Goal: Task Accomplishment & Management: Use online tool/utility

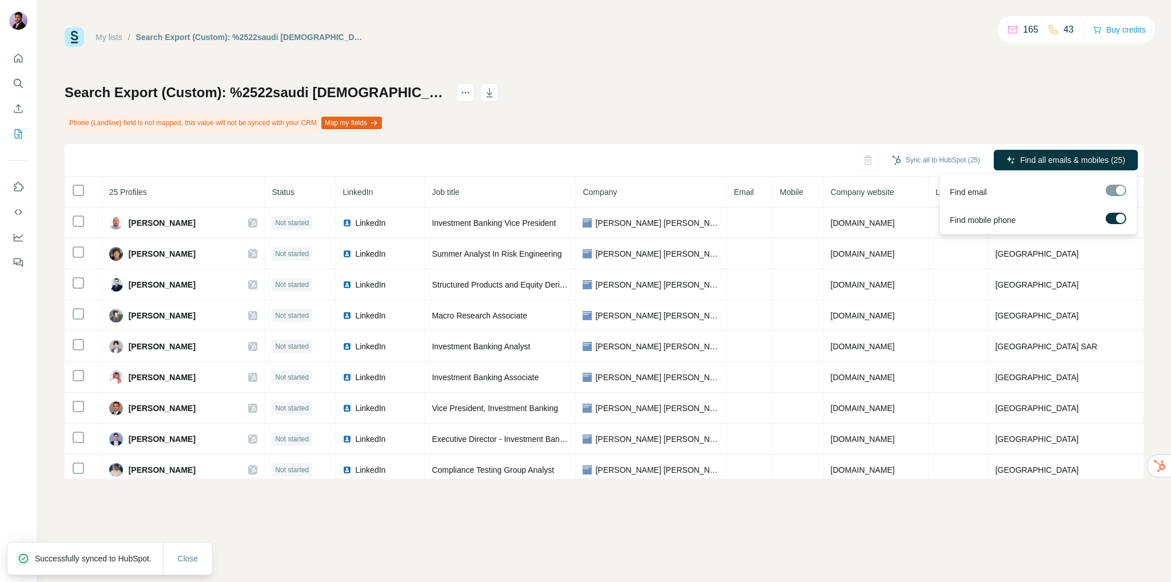
click at [1112, 220] on label at bounding box center [1115, 218] width 21 height 11
click at [1076, 156] on span "Find all emails (25)" at bounding box center [1091, 159] width 67 height 11
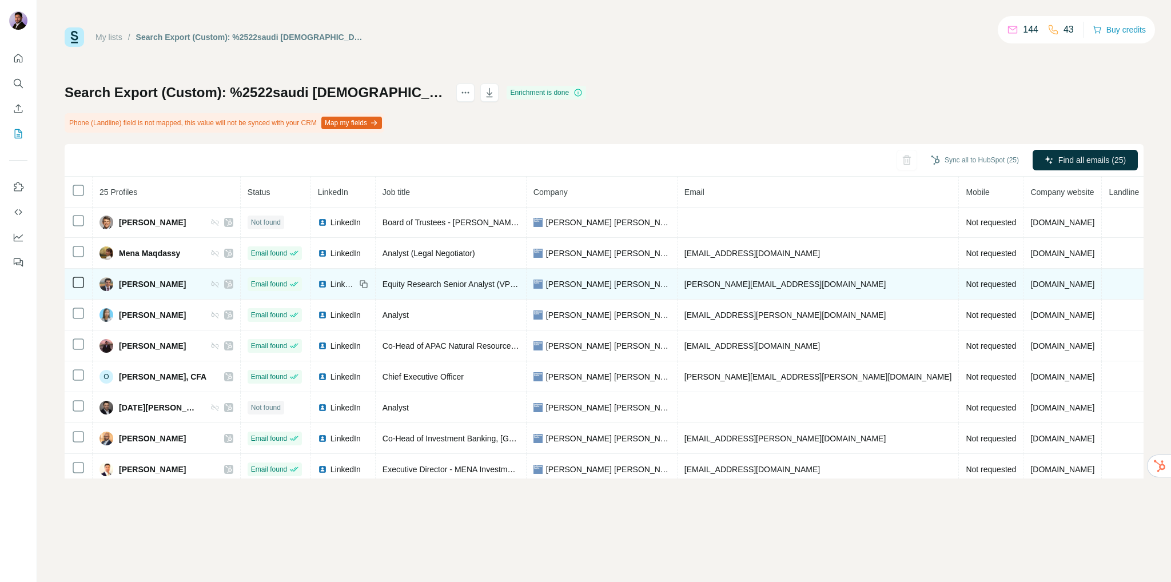
scroll to position [341, 0]
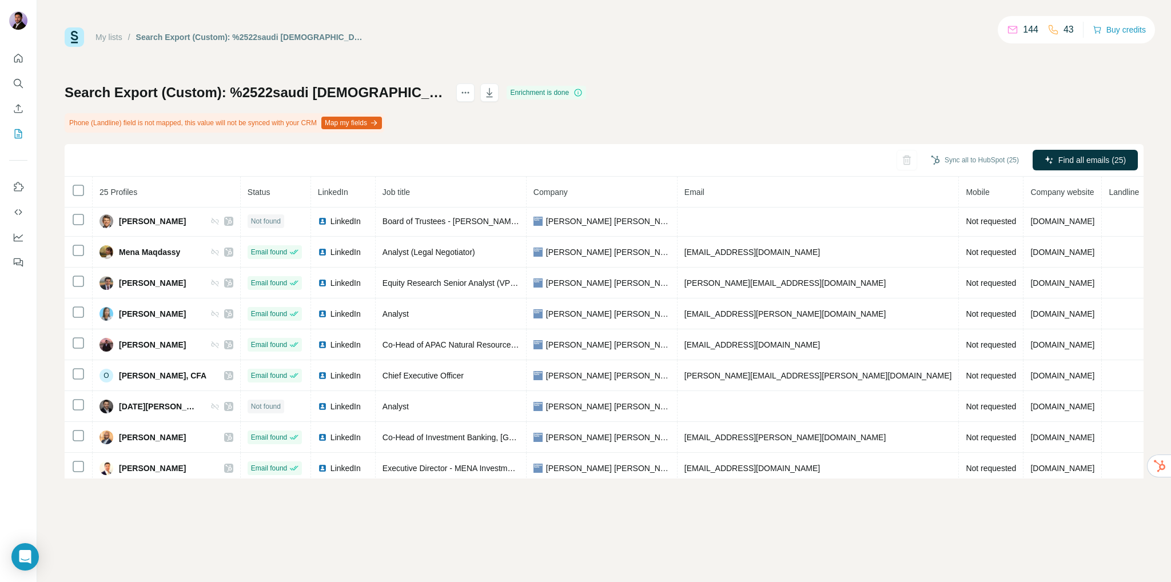
click at [114, 34] on link "My lists" at bounding box center [108, 37] width 27 height 9
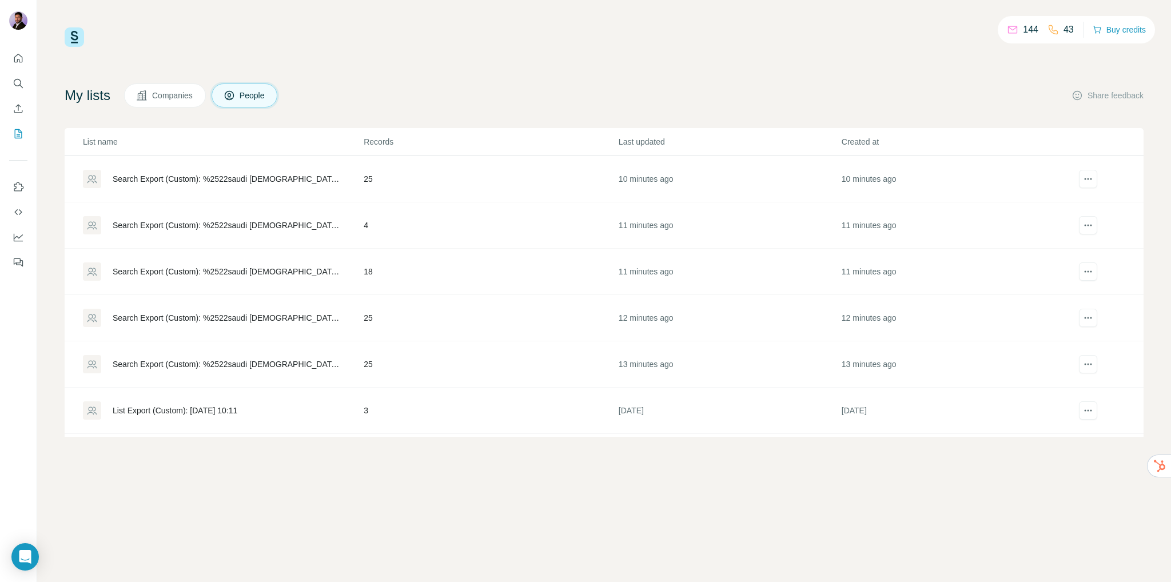
click at [220, 316] on div "Search Export (Custom): %2522saudi arabia%2522 OR %2522UAE%2522 OR %2522GCC%252…" at bounding box center [229, 317] width 232 height 11
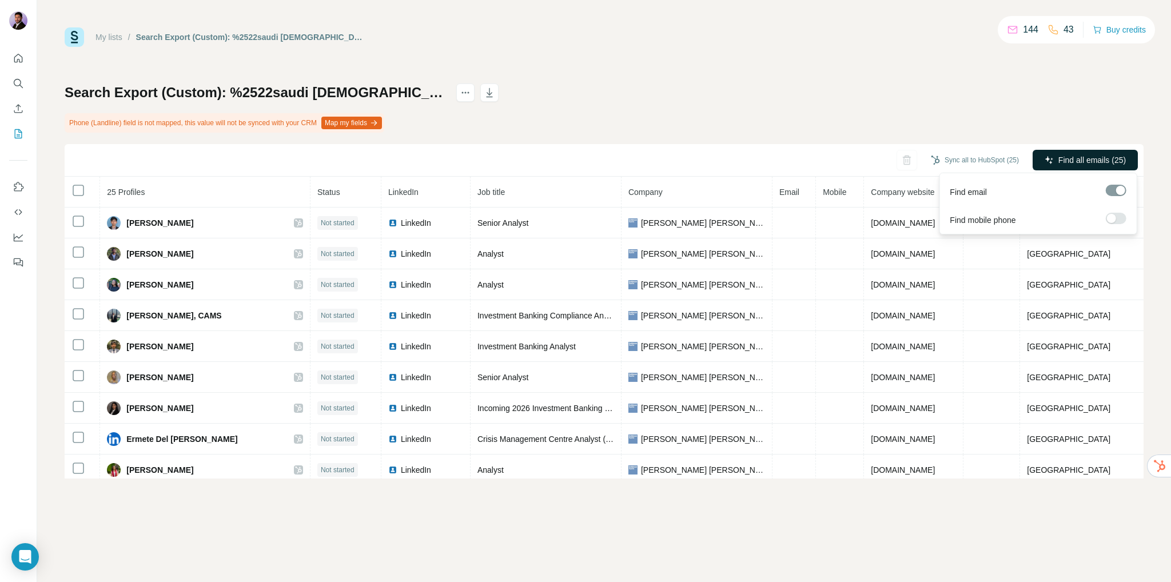
click at [1067, 158] on span "Find all emails (25)" at bounding box center [1091, 159] width 67 height 11
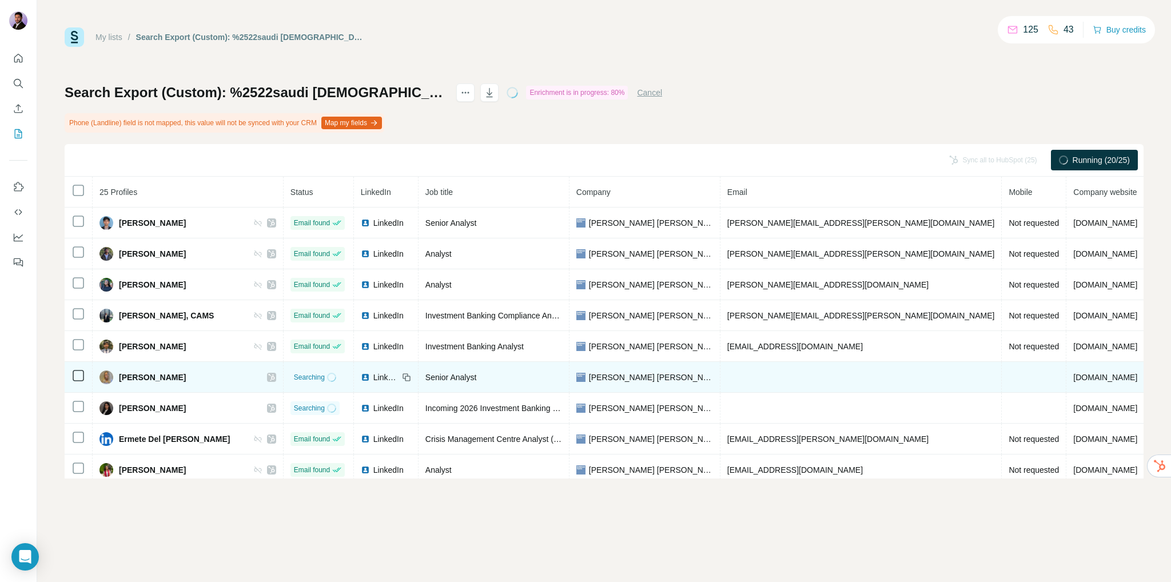
click at [768, 375] on td at bounding box center [861, 377] width 282 height 31
click at [728, 377] on td at bounding box center [861, 377] width 282 height 31
click at [751, 375] on td at bounding box center [861, 377] width 282 height 31
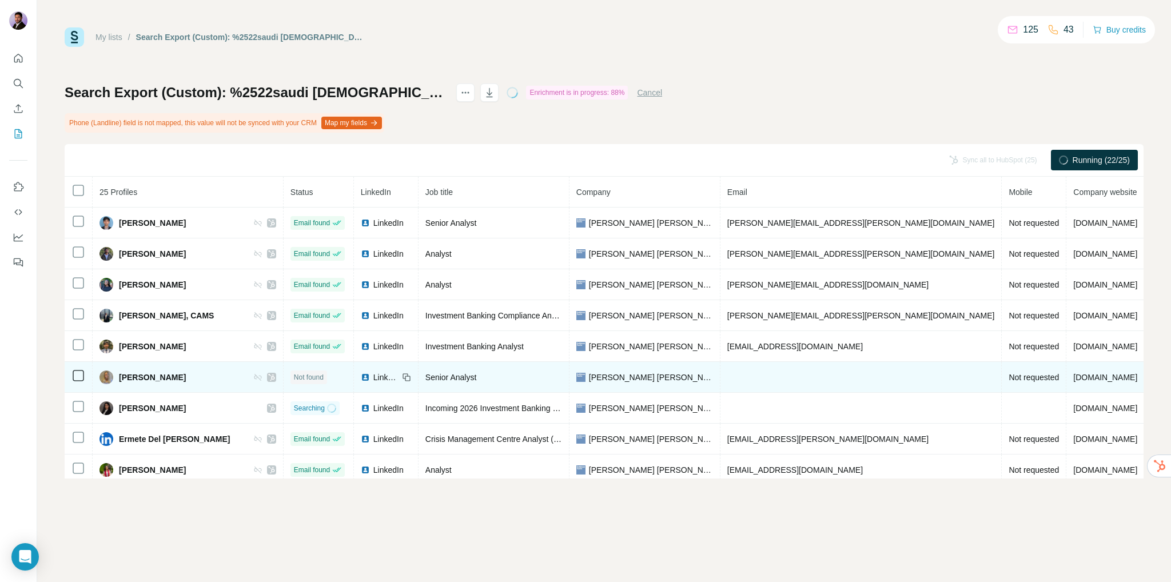
click at [751, 375] on td at bounding box center [861, 377] width 282 height 31
click at [85, 378] on td at bounding box center [79, 377] width 28 height 31
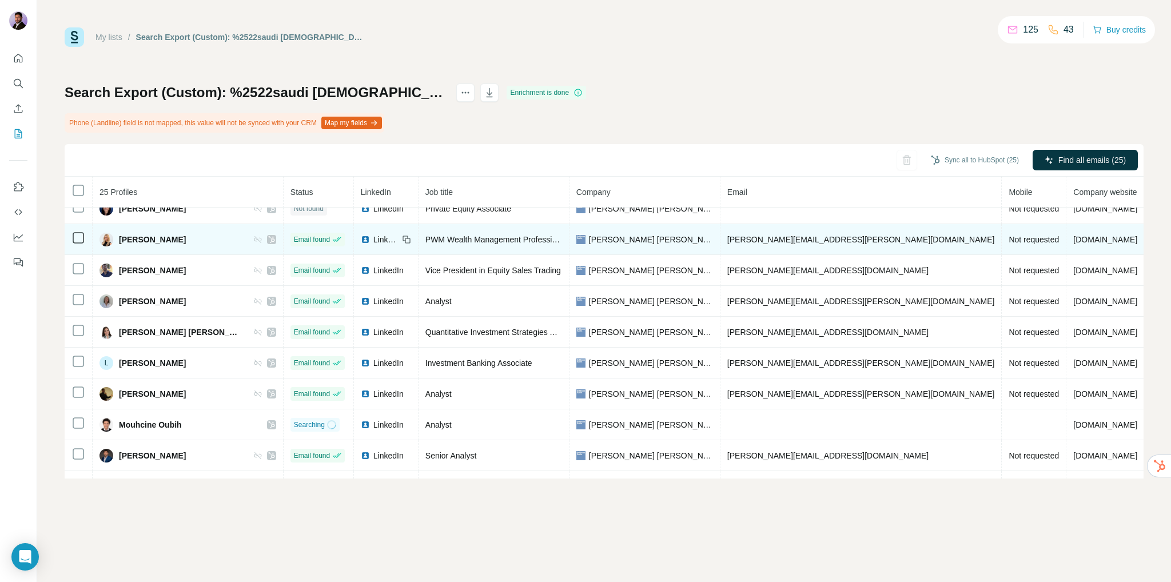
scroll to position [266, 0]
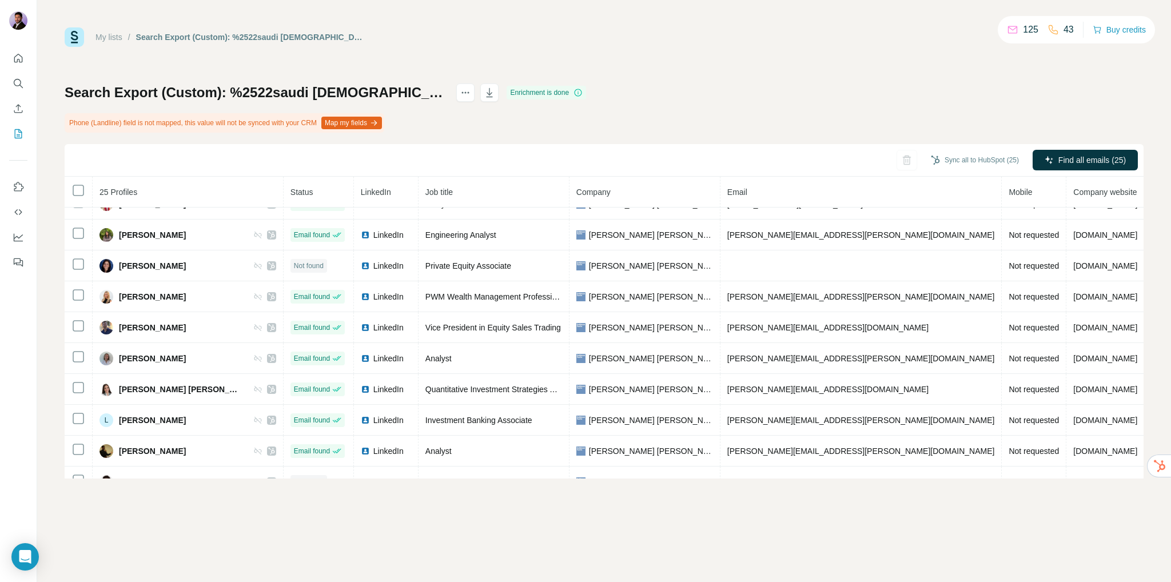
click at [115, 36] on link "My lists" at bounding box center [108, 37] width 27 height 9
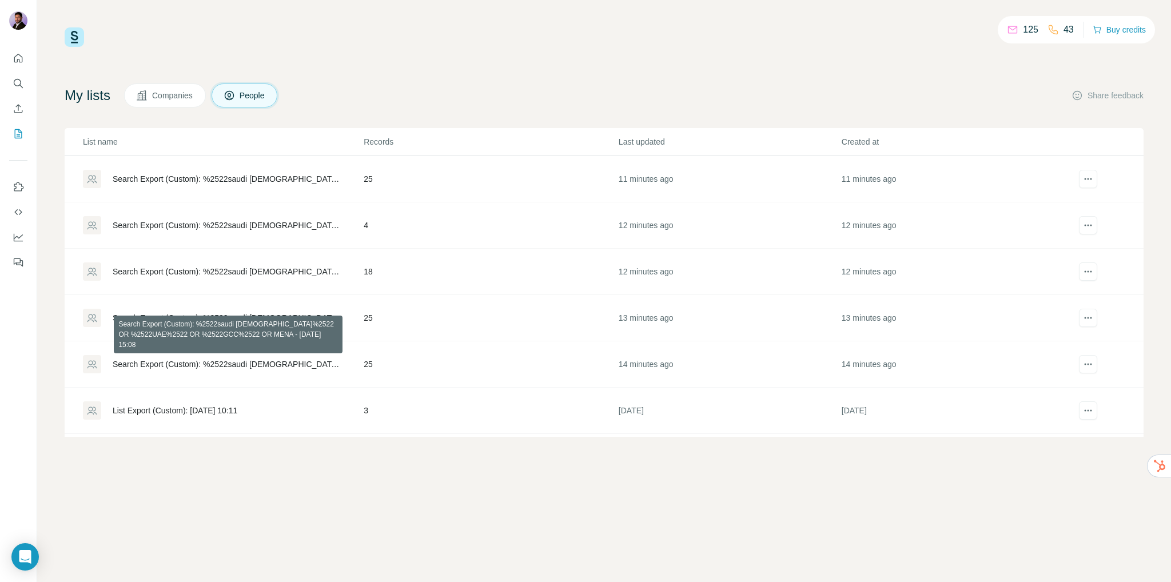
drag, startPoint x: 256, startPoint y: 357, endPoint x: 327, endPoint y: 505, distance: 163.9
click at [334, 512] on div "125 43 Buy credits My lists Companies People Share feedback List name Records L…" at bounding box center [604, 291] width 1134 height 582
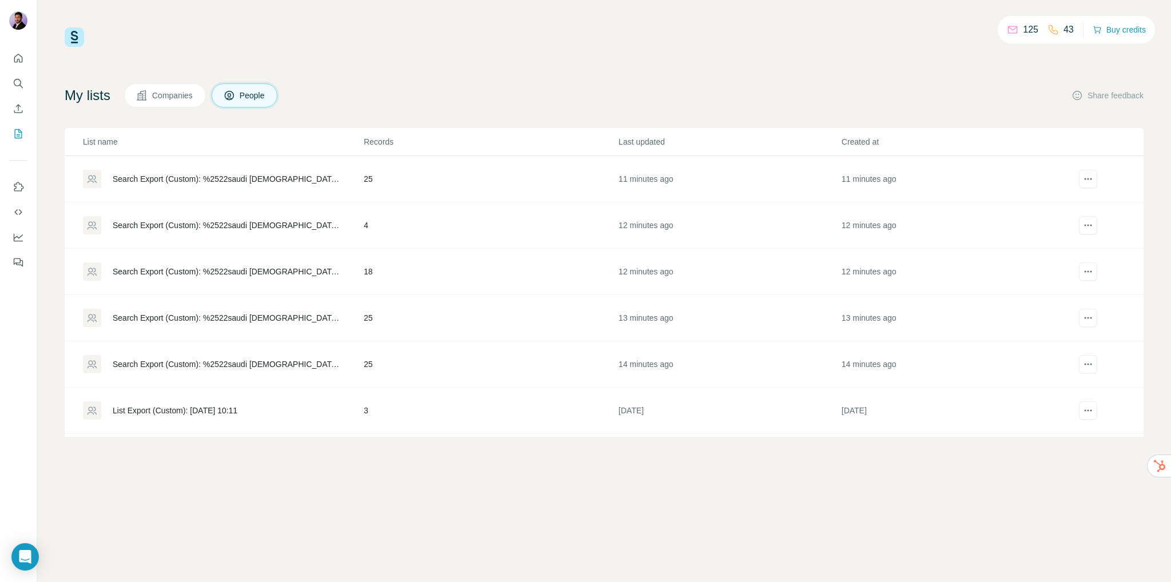
click at [233, 362] on div "Search Export (Custom): %2522saudi [DEMOGRAPHIC_DATA]%2522 OR %2522UAE%2522 OR …" at bounding box center [229, 364] width 232 height 11
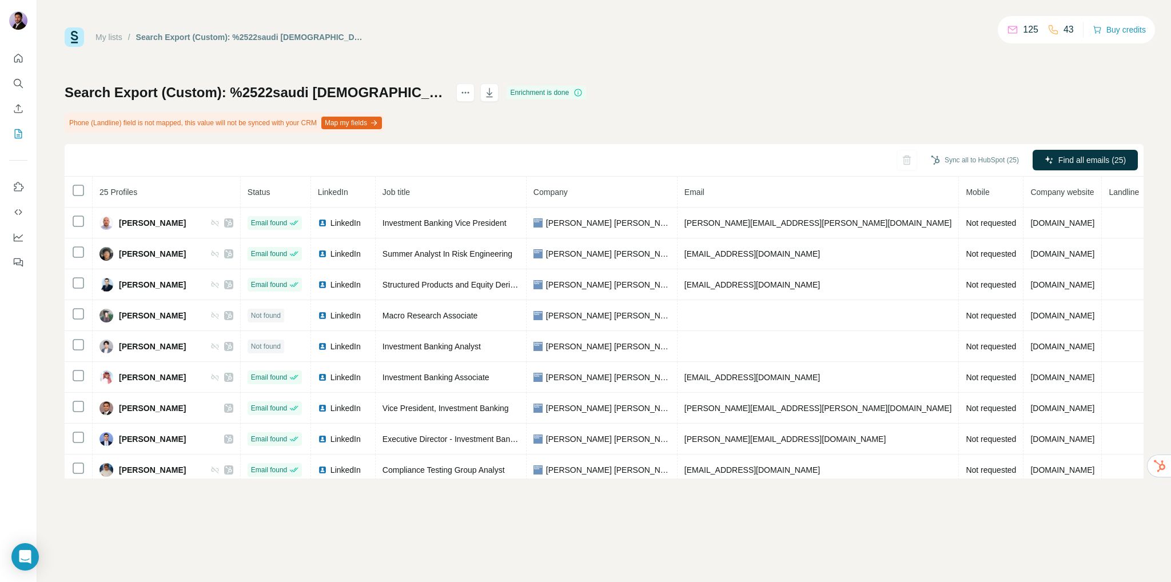
scroll to position [495, 0]
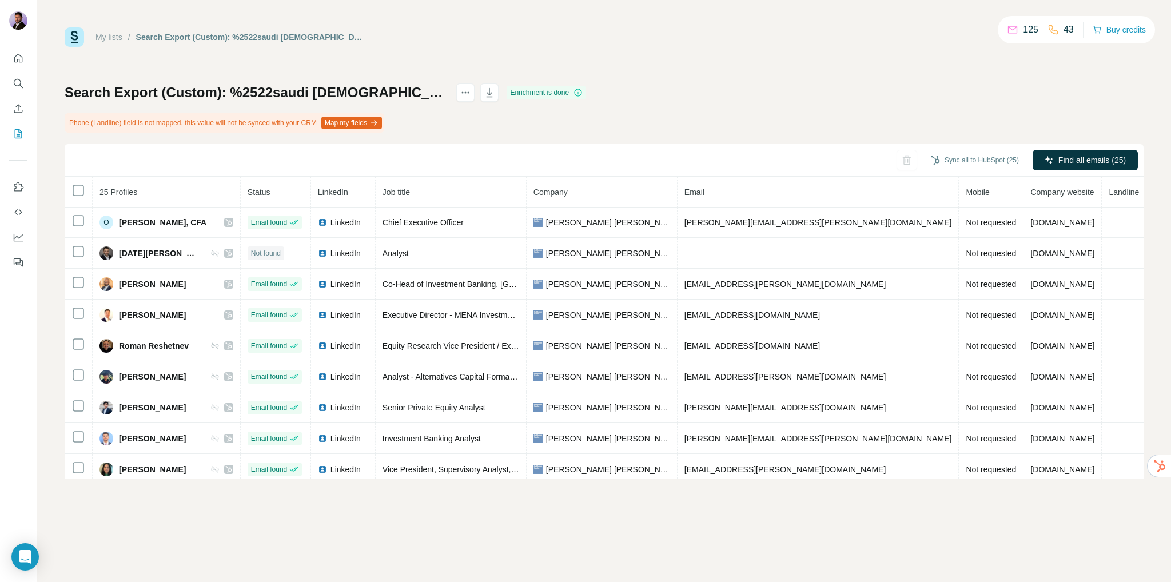
click at [113, 35] on link "My lists" at bounding box center [108, 37] width 27 height 9
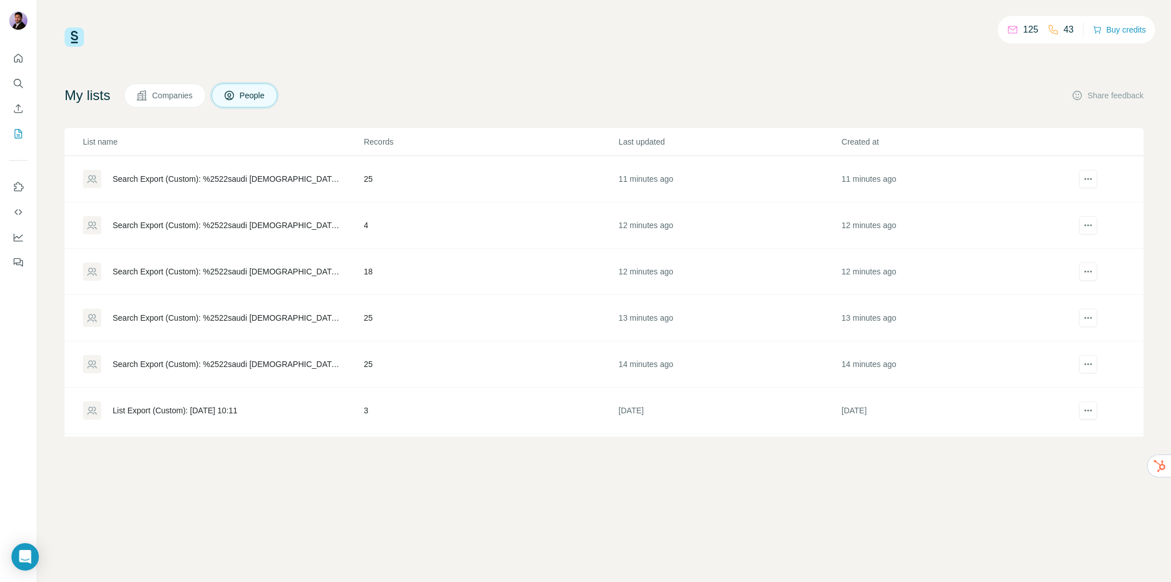
click at [240, 416] on div "List Export (Custom): 01/09/2025 10:11" at bounding box center [223, 410] width 280 height 18
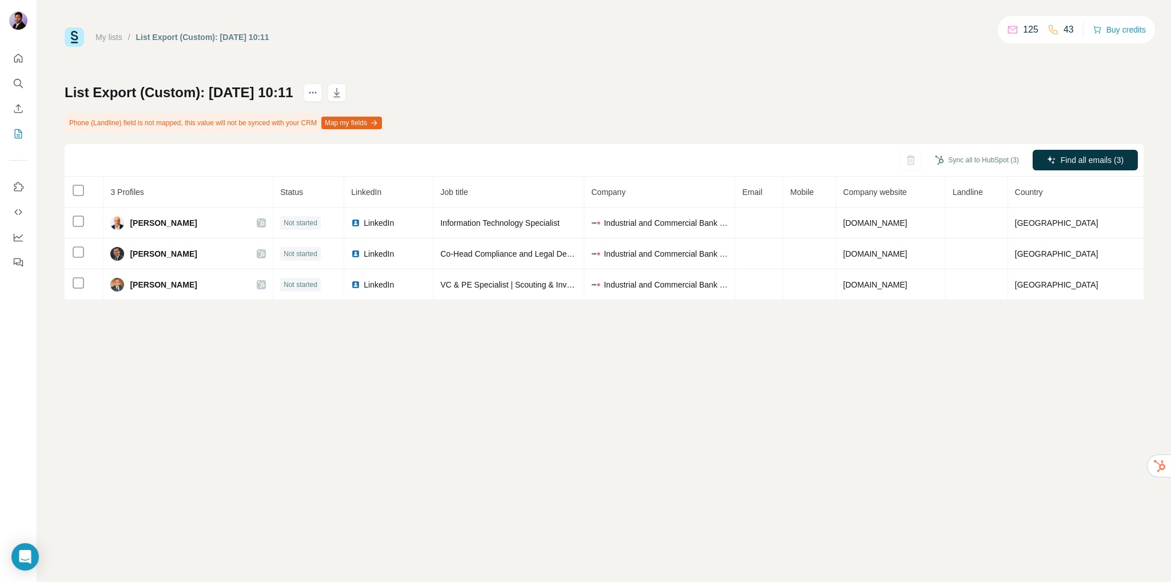
click at [110, 35] on link "My lists" at bounding box center [108, 37] width 27 height 9
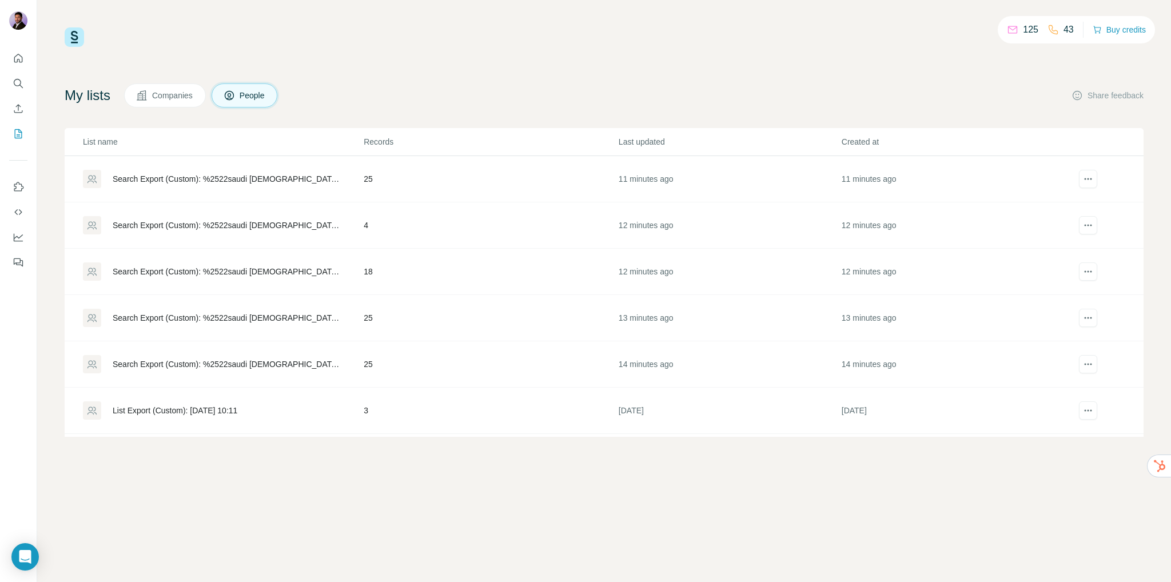
click at [216, 317] on div "Search Export (Custom): %2522saudi arabia%2522 OR %2522UAE%2522 OR %2522GCC%252…" at bounding box center [229, 317] width 232 height 11
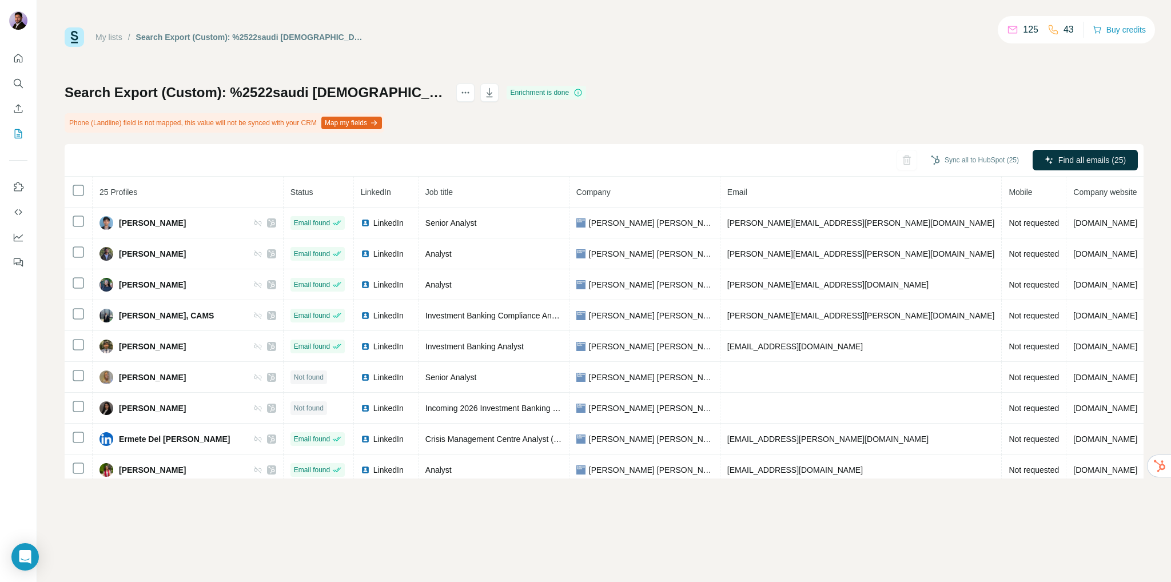
click at [109, 31] on div "My lists" at bounding box center [108, 36] width 27 height 11
click at [107, 37] on link "My lists" at bounding box center [108, 37] width 27 height 9
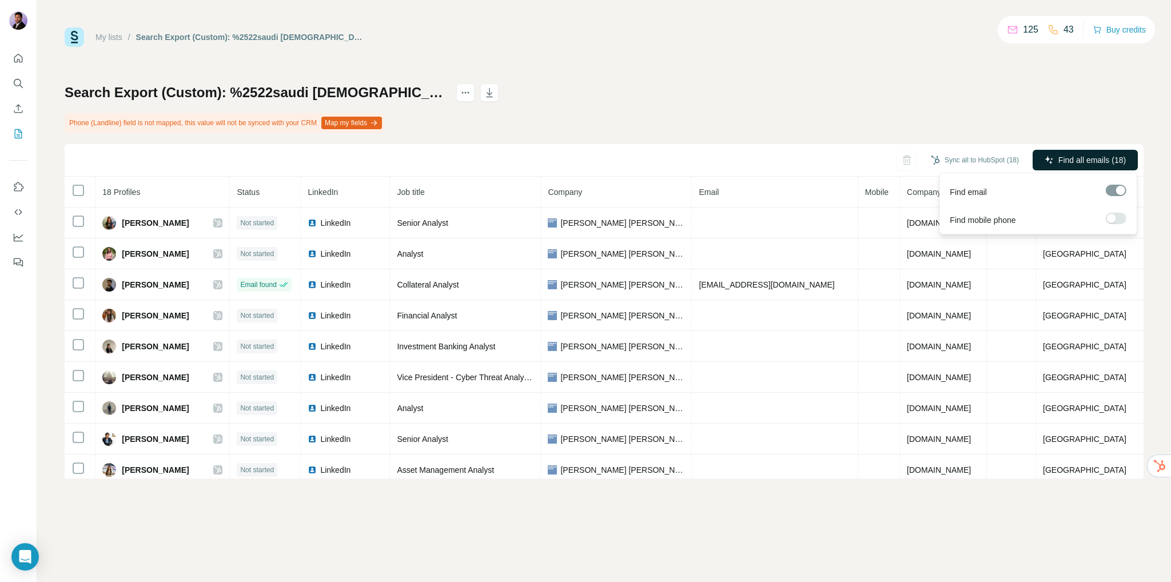
click at [1074, 157] on span "Find all emails (18)" at bounding box center [1091, 159] width 67 height 11
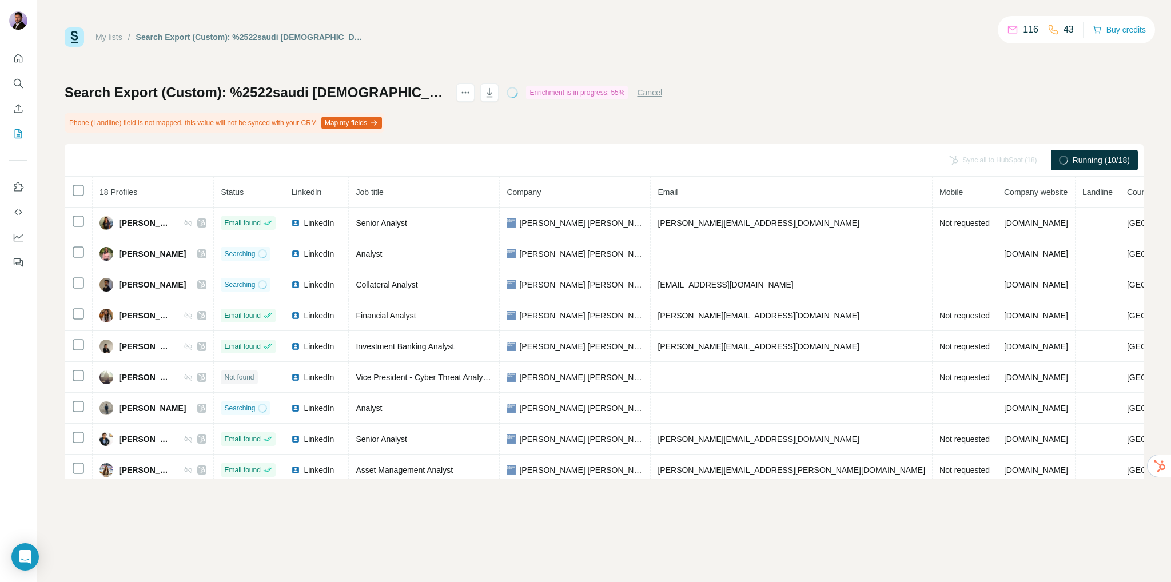
click at [108, 41] on link "My lists" at bounding box center [108, 37] width 27 height 9
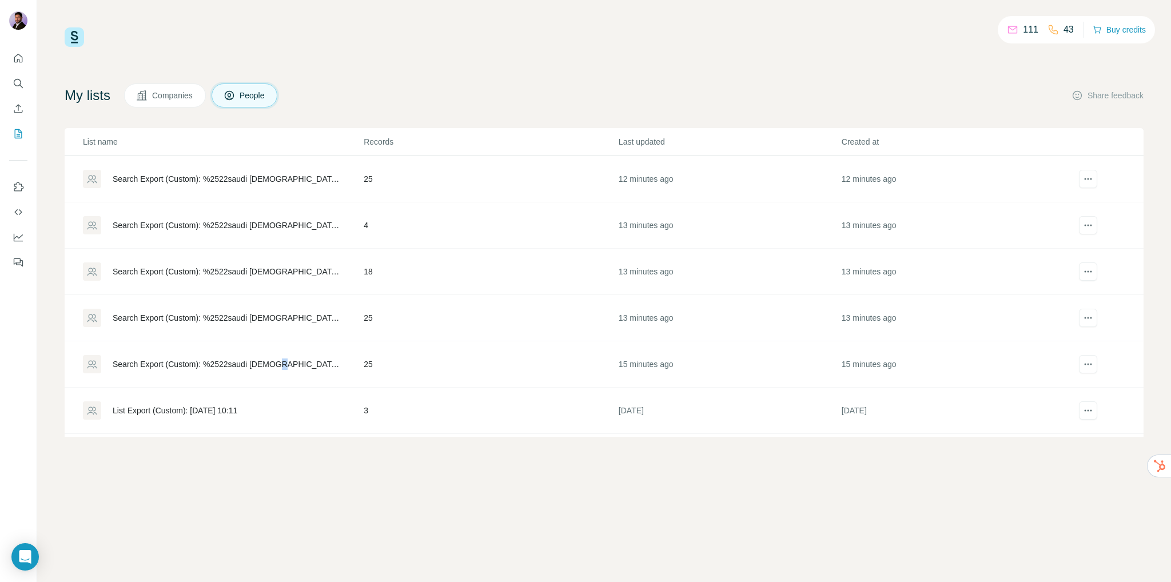
click at [285, 362] on div "Search Export (Custom): %2522saudi [DEMOGRAPHIC_DATA]%2522 OR %2522UAE%2522 OR …" at bounding box center [229, 364] width 232 height 11
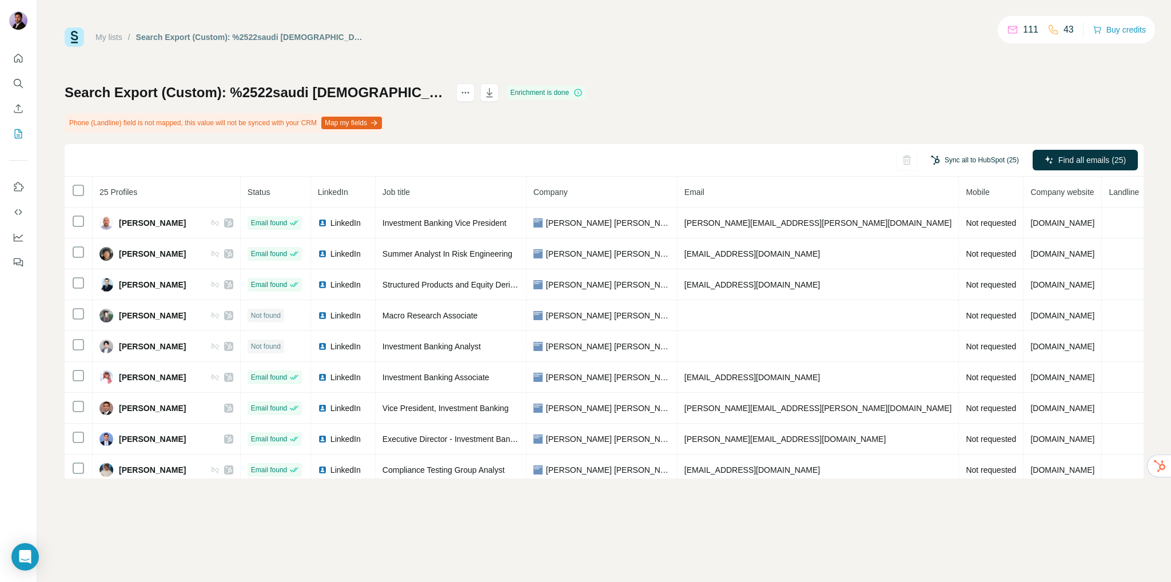
click at [959, 155] on button "Sync all to HubSpot (25)" at bounding box center [975, 160] width 104 height 17
click at [961, 244] on button "Sync all to HubSpot" at bounding box center [958, 246] width 127 height 23
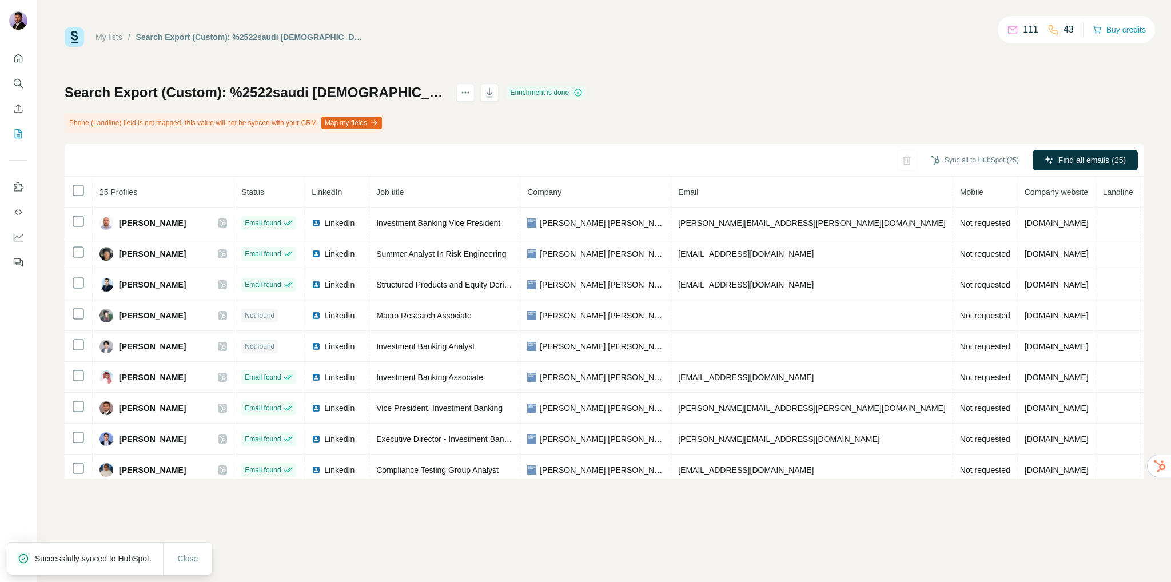
click at [109, 39] on link "My lists" at bounding box center [108, 37] width 27 height 9
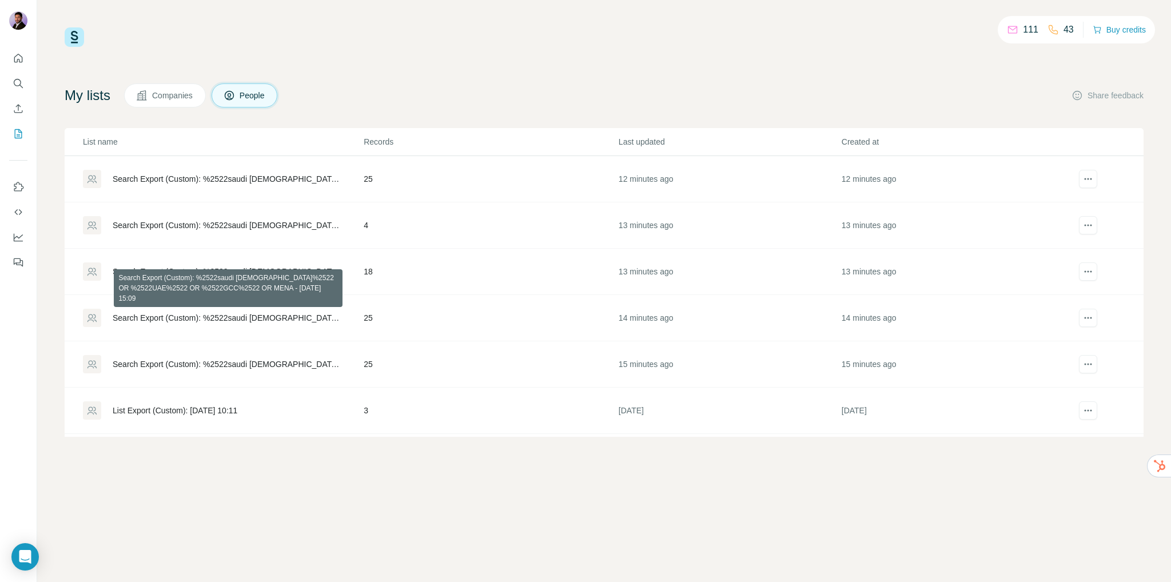
click at [228, 316] on div "Search Export (Custom): %2522saudi arabia%2522 OR %2522UAE%2522 OR %2522GCC%252…" at bounding box center [229, 317] width 232 height 11
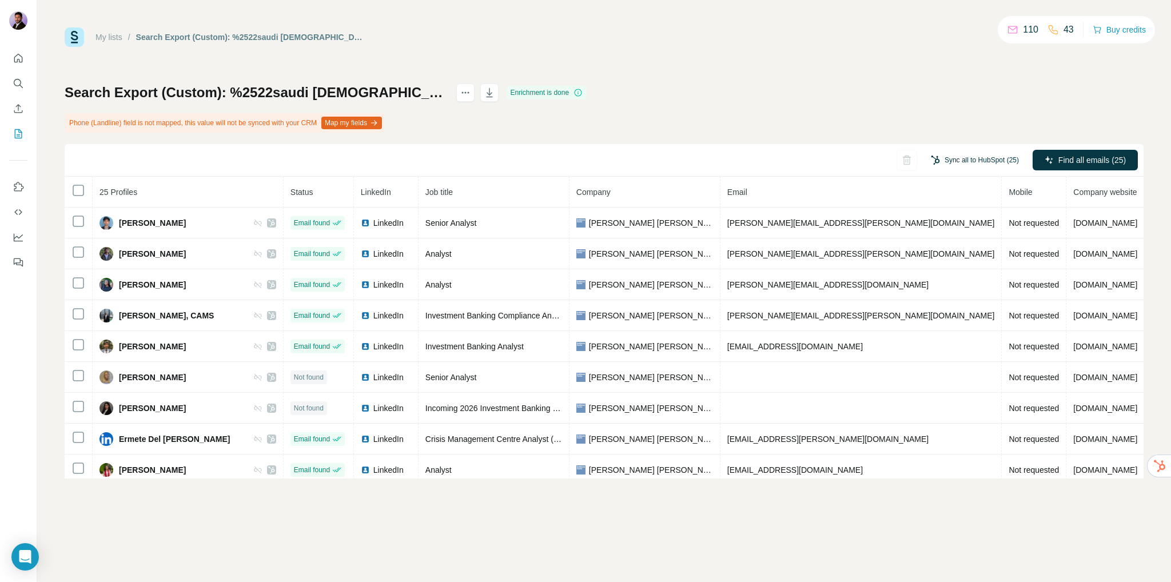
click at [971, 160] on button "Sync all to HubSpot (25)" at bounding box center [975, 160] width 104 height 17
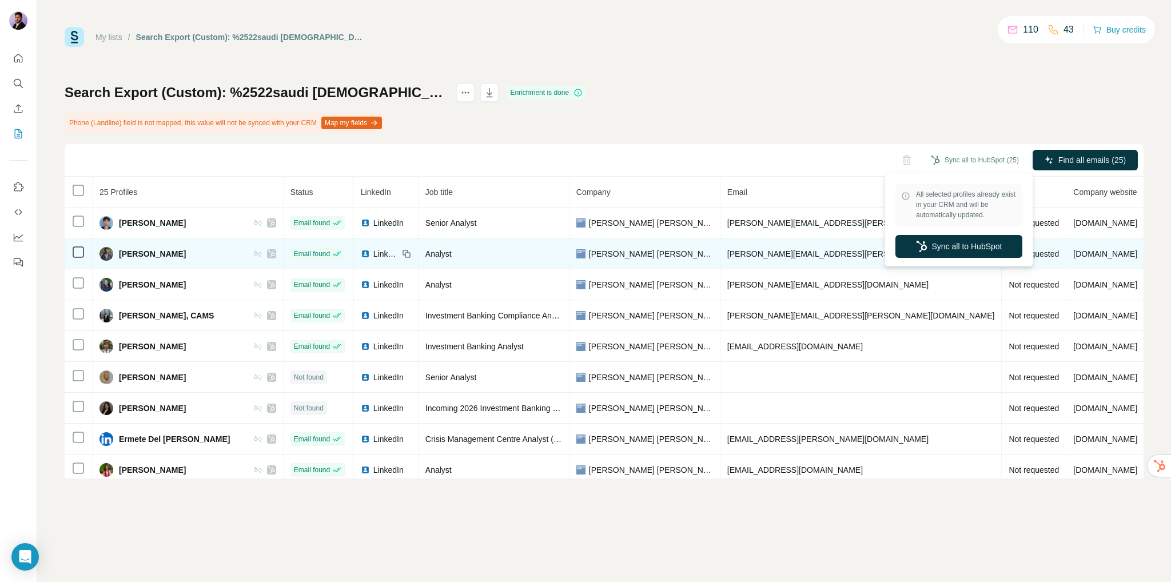
click at [950, 245] on button "Sync all to HubSpot" at bounding box center [958, 246] width 127 height 23
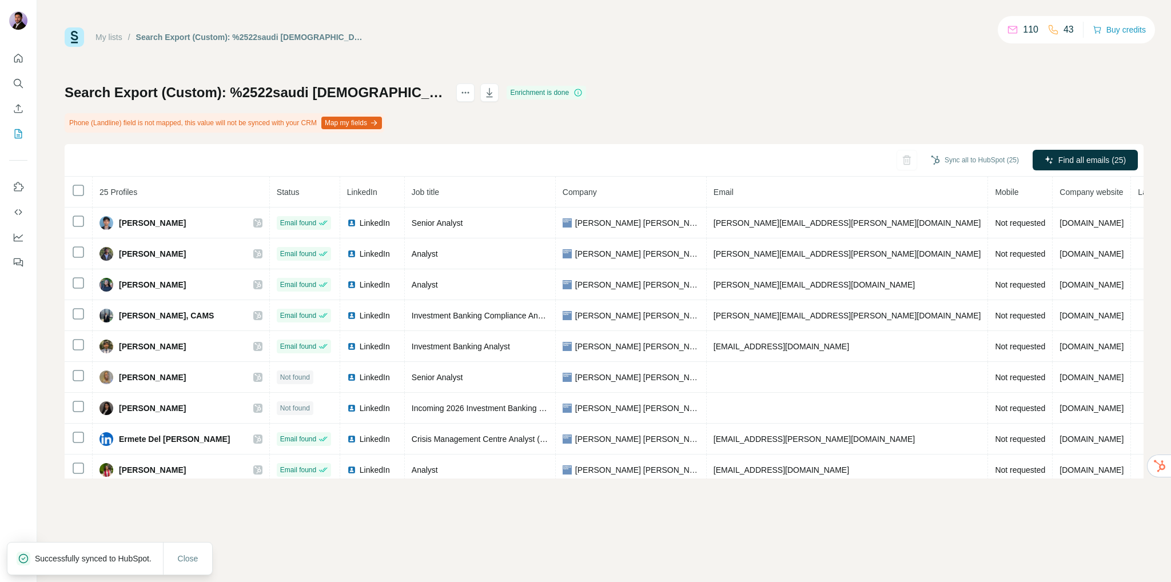
click at [118, 35] on link "My lists" at bounding box center [108, 37] width 27 height 9
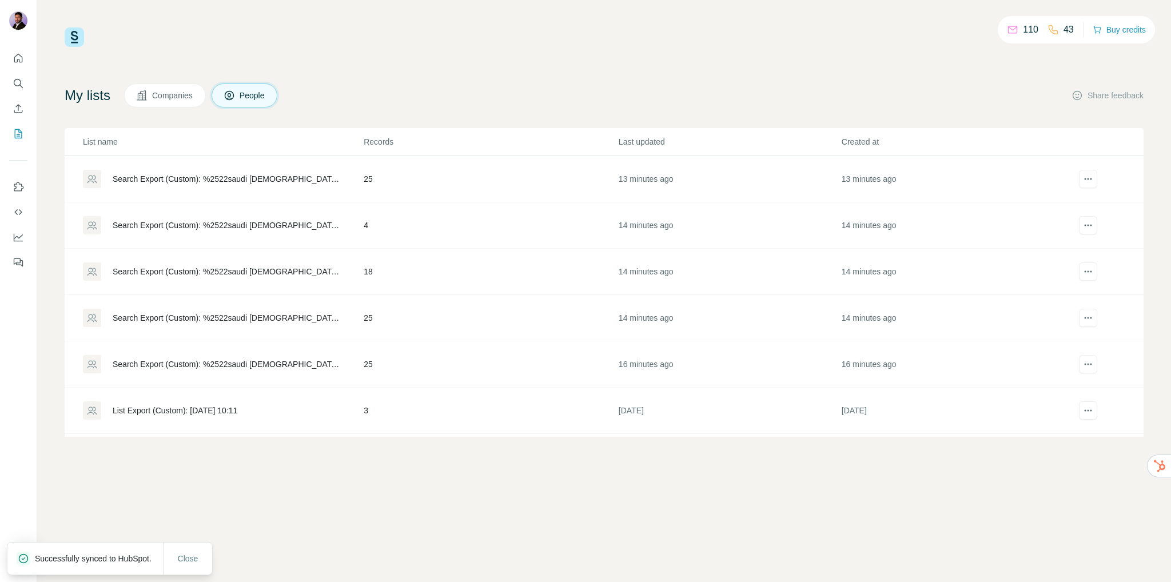
click at [277, 263] on div "Search Export (Custom): %2522saudi arabia%2522 OR %2522UAE%2522 OR %2522GCC%252…" at bounding box center [223, 271] width 280 height 18
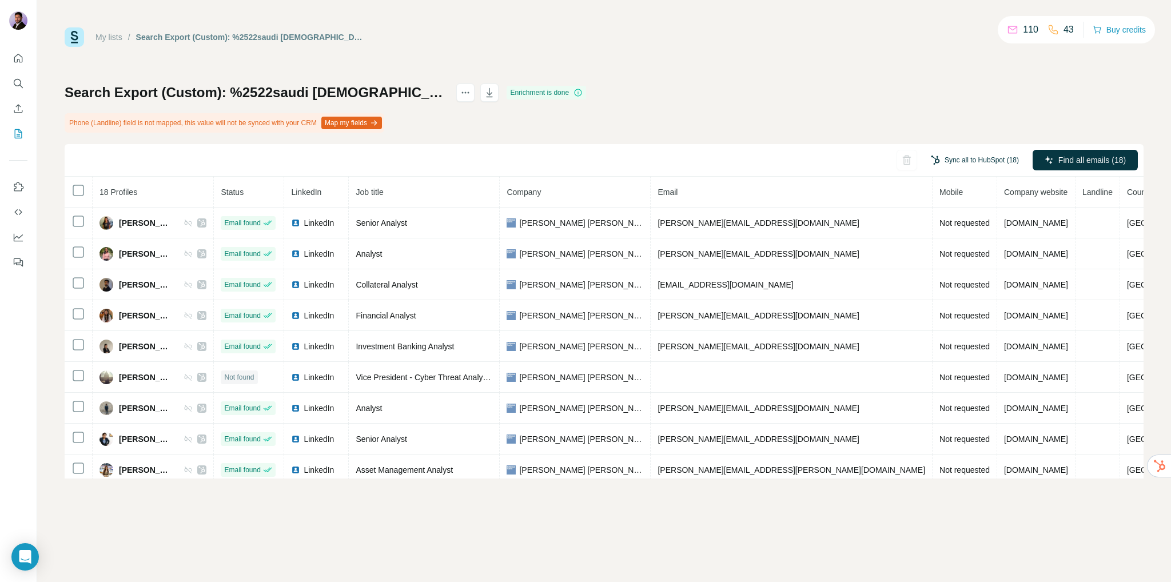
click at [982, 165] on button "Sync all to HubSpot (18)" at bounding box center [975, 160] width 104 height 17
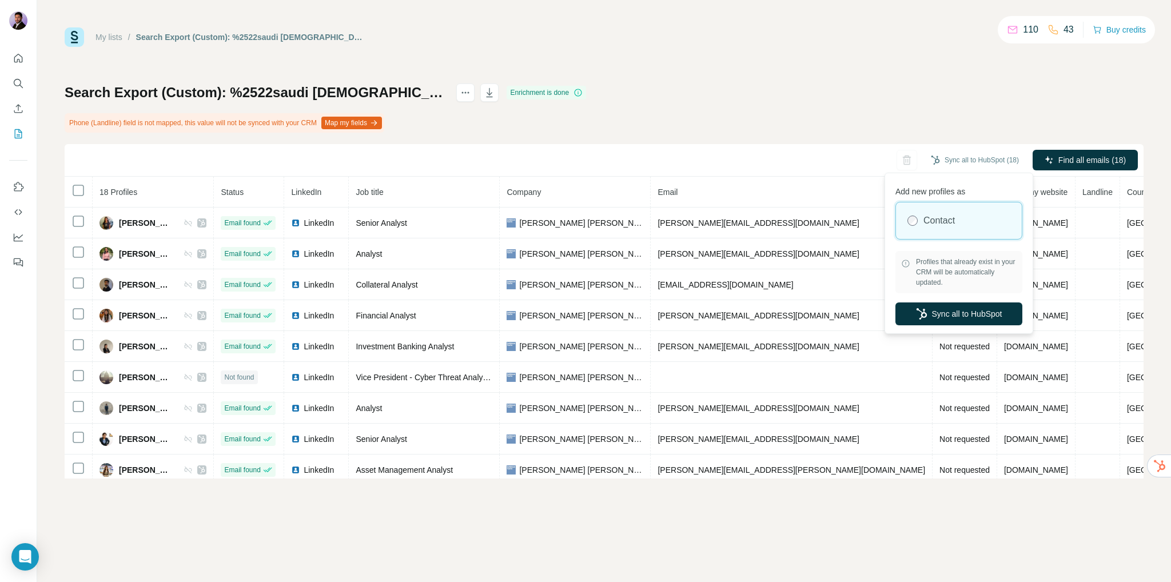
click at [926, 110] on div "Search Export (Custom): %2522saudi arabia%2522 OR %2522UAE%2522 OR %2522GCC%252…" at bounding box center [604, 280] width 1079 height 395
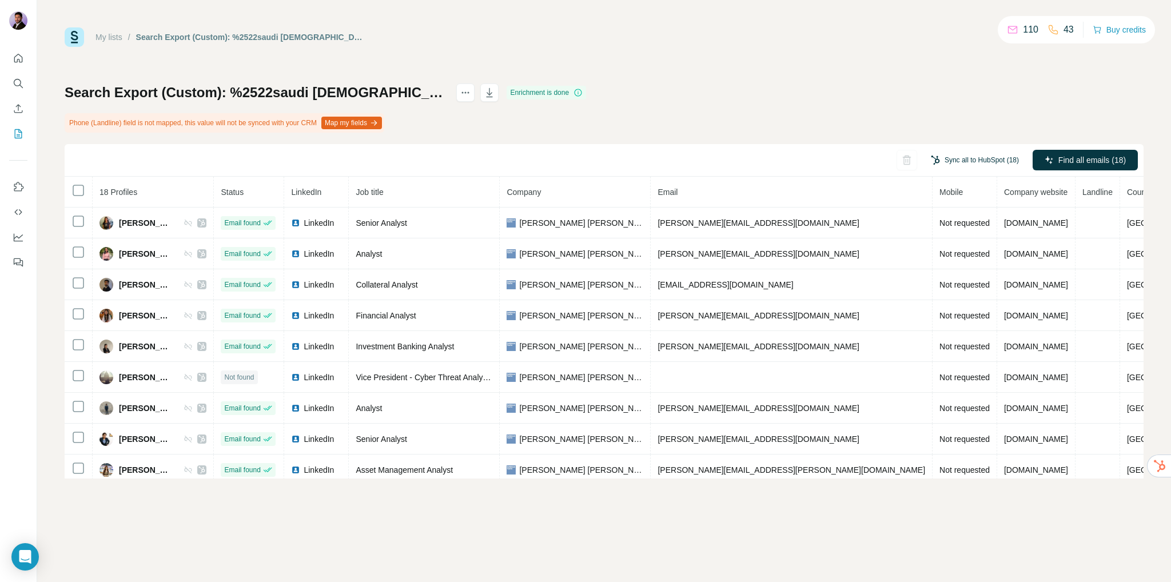
click at [961, 156] on button "Sync all to HubSpot (18)" at bounding box center [975, 160] width 104 height 17
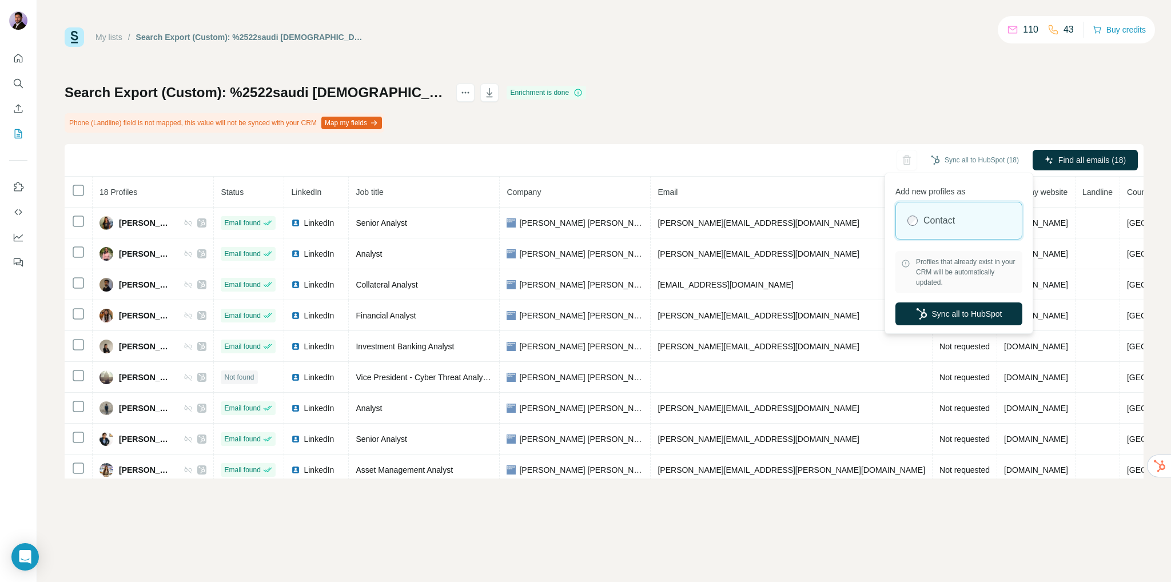
click at [818, 85] on div "Search Export (Custom): %2522saudi arabia%2522 OR %2522UAE%2522 OR %2522GCC%252…" at bounding box center [604, 280] width 1079 height 395
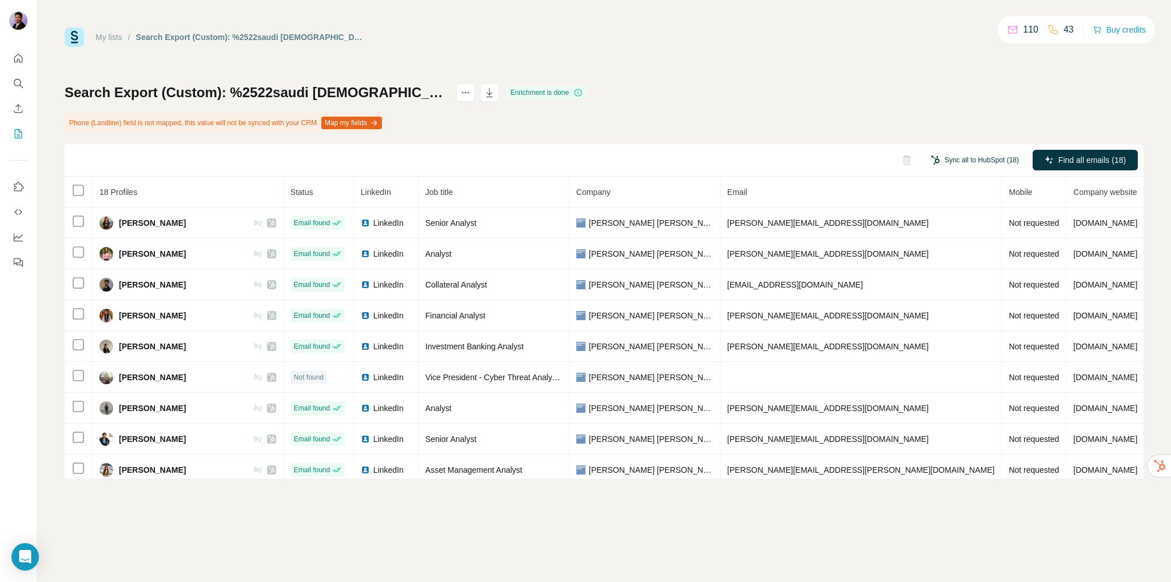
click at [970, 157] on button "Sync all to HubSpot (18)" at bounding box center [975, 160] width 104 height 17
click at [957, 244] on button "Sync all to HubSpot" at bounding box center [958, 246] width 127 height 23
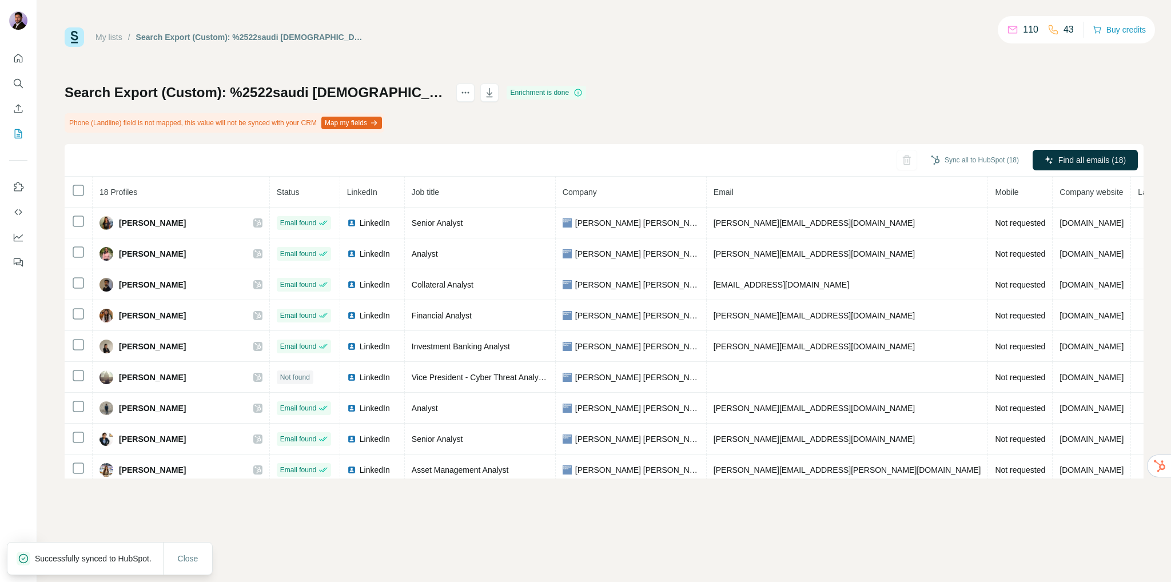
click at [114, 35] on link "My lists" at bounding box center [108, 37] width 27 height 9
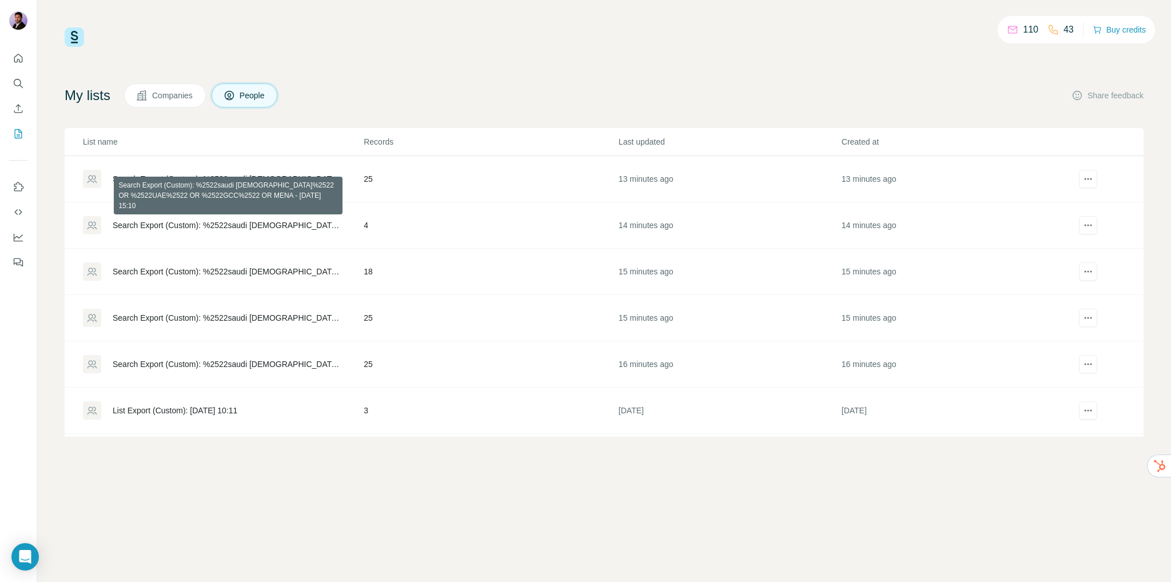
click at [207, 225] on div "Search Export (Custom): %2522saudi arabia%2522 OR %2522UAE%2522 OR %2522GCC%252…" at bounding box center [229, 225] width 232 height 11
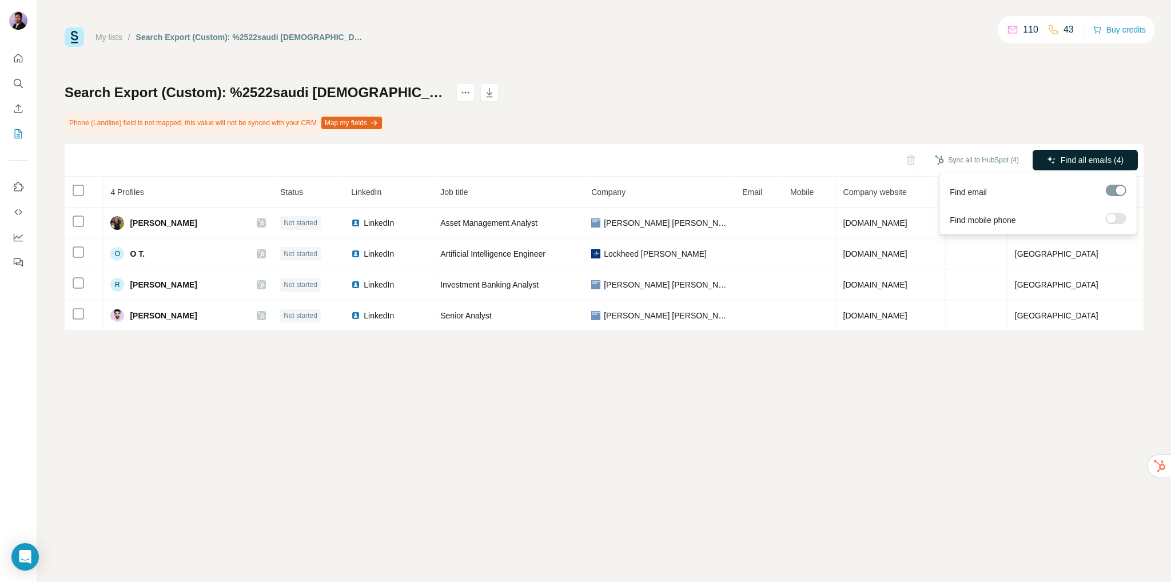
click at [1082, 164] on span "Find all emails (4)" at bounding box center [1092, 159] width 63 height 11
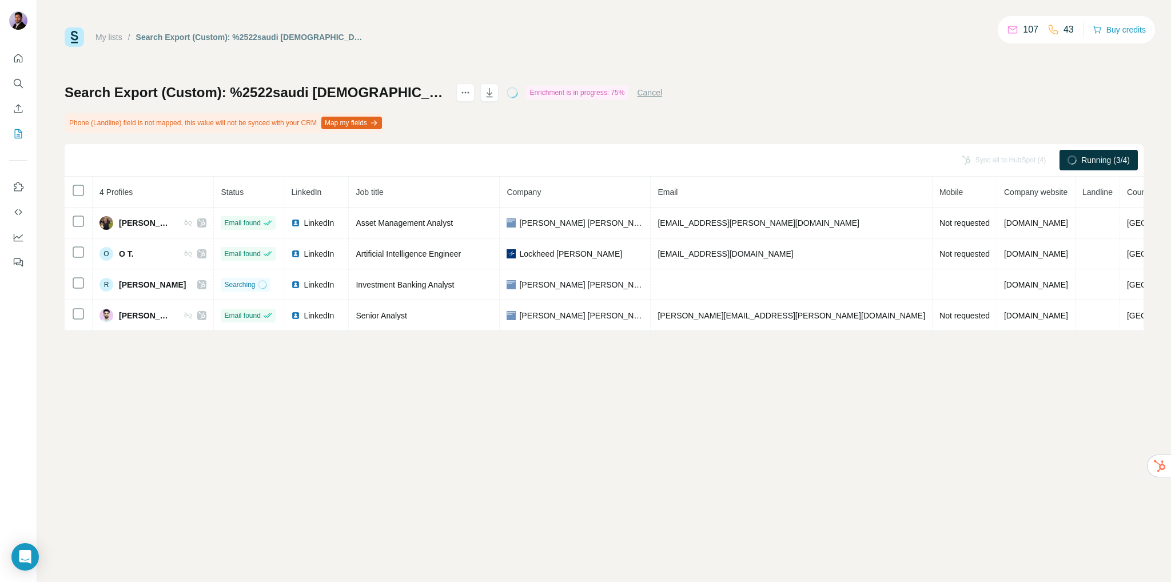
click at [998, 119] on div "Search Export (Custom): %2522saudi arabia%2522 OR %2522UAE%2522 OR %2522GCC%252…" at bounding box center [604, 207] width 1079 height 248
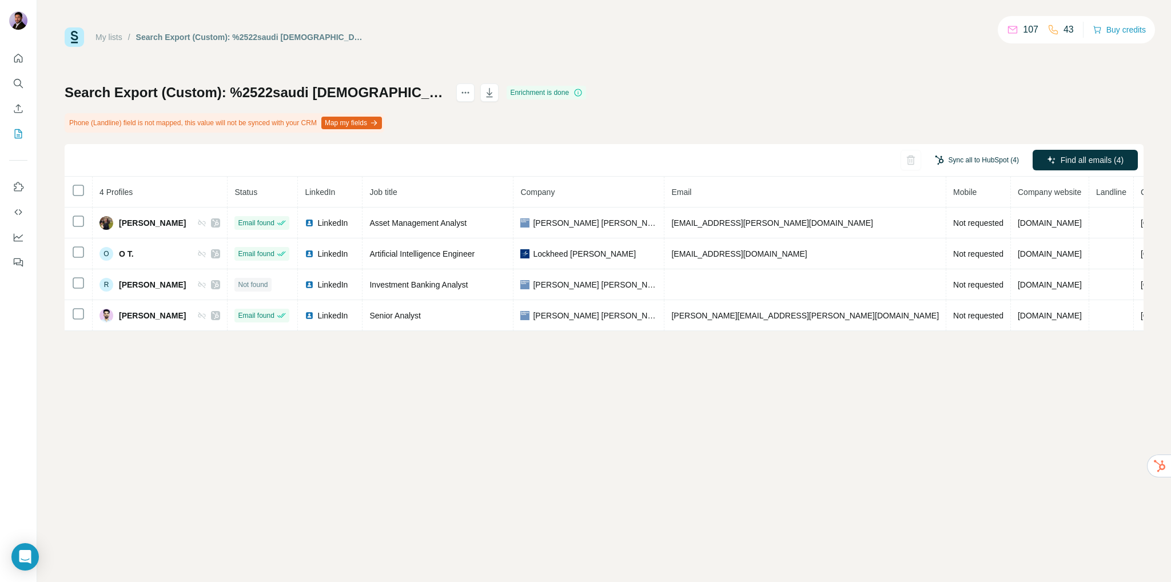
click at [975, 160] on button "Sync all to HubSpot (4)" at bounding box center [977, 160] width 100 height 17
click at [951, 246] on button "Sync all to HubSpot" at bounding box center [958, 246] width 127 height 23
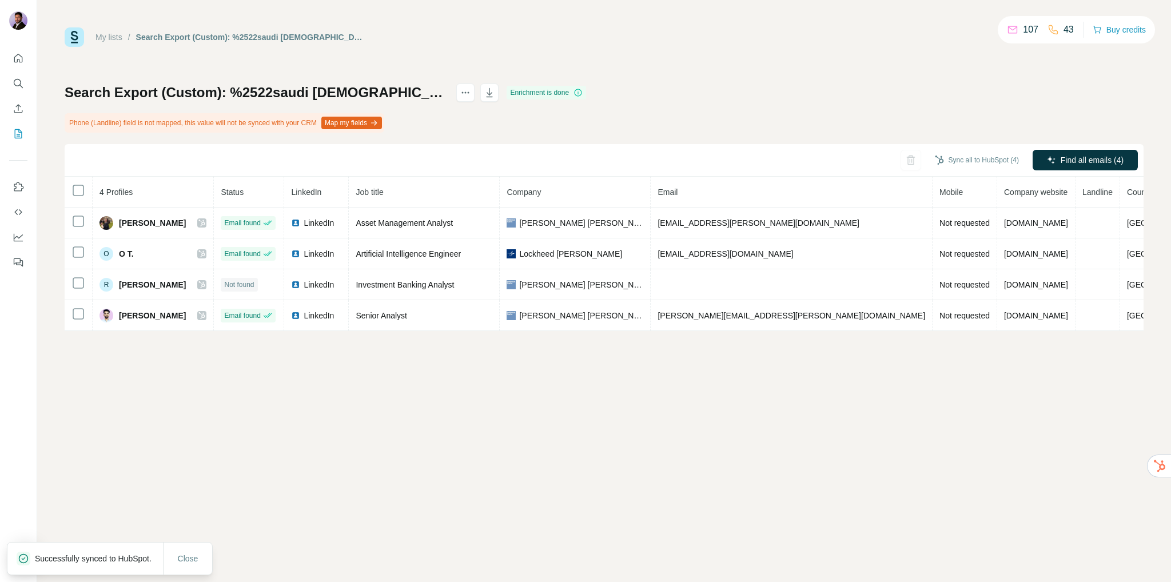
click at [112, 38] on link "My lists" at bounding box center [108, 37] width 27 height 9
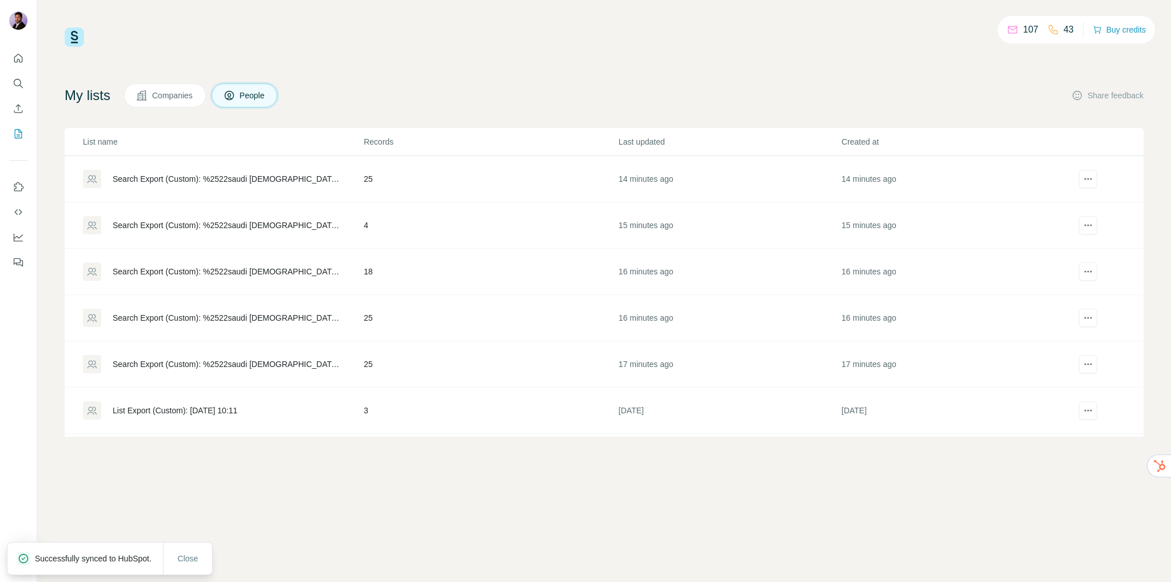
click at [204, 177] on div "Search Export (Custom): %2522saudi arabia%2522 OR %2522UAE%2522 OR %2522GCC%252…" at bounding box center [229, 178] width 232 height 11
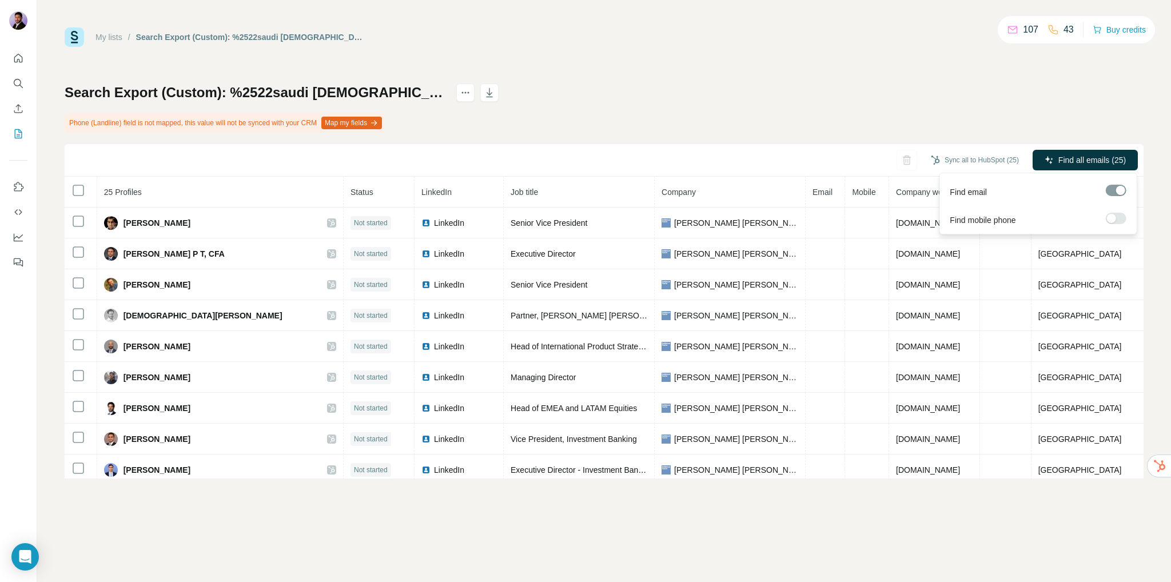
click at [1064, 161] on span "Find all emails (25)" at bounding box center [1091, 159] width 67 height 11
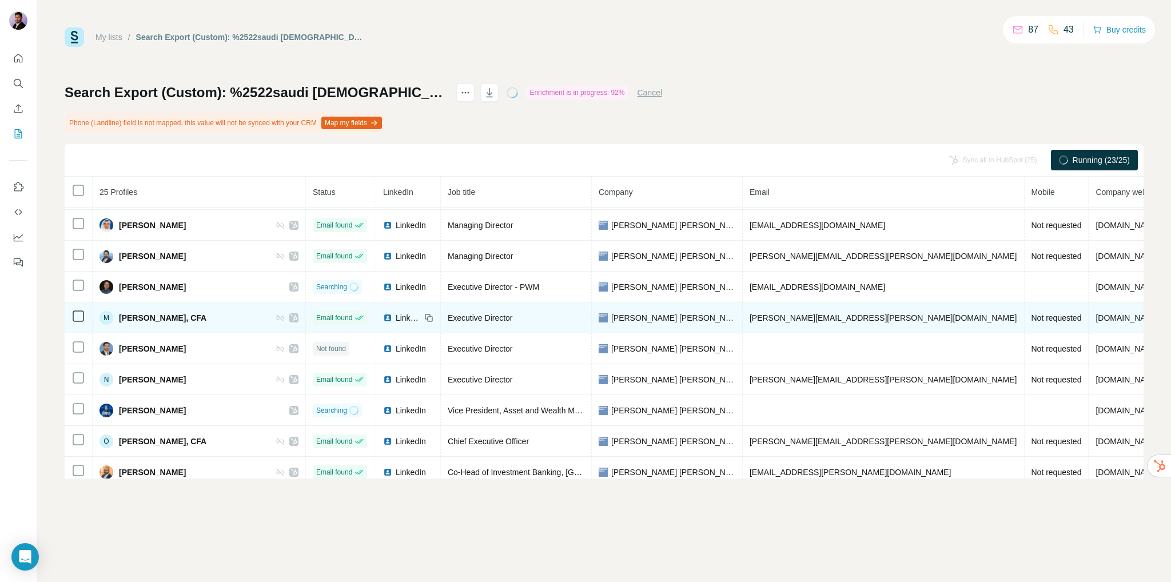
scroll to position [341, 0]
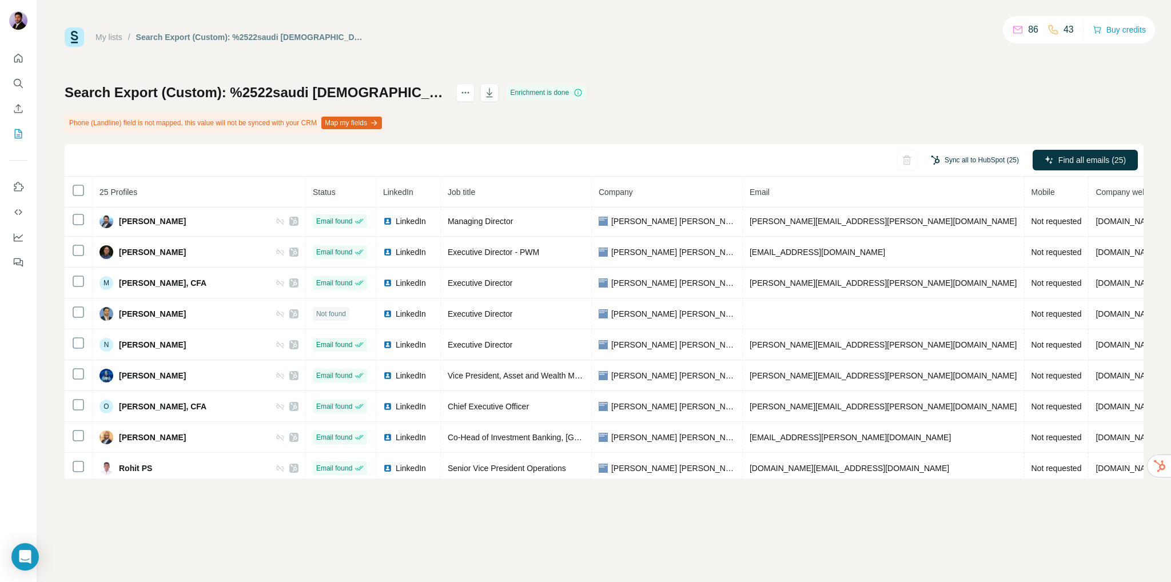
click at [963, 161] on button "Sync all to HubSpot (25)" at bounding box center [975, 160] width 104 height 17
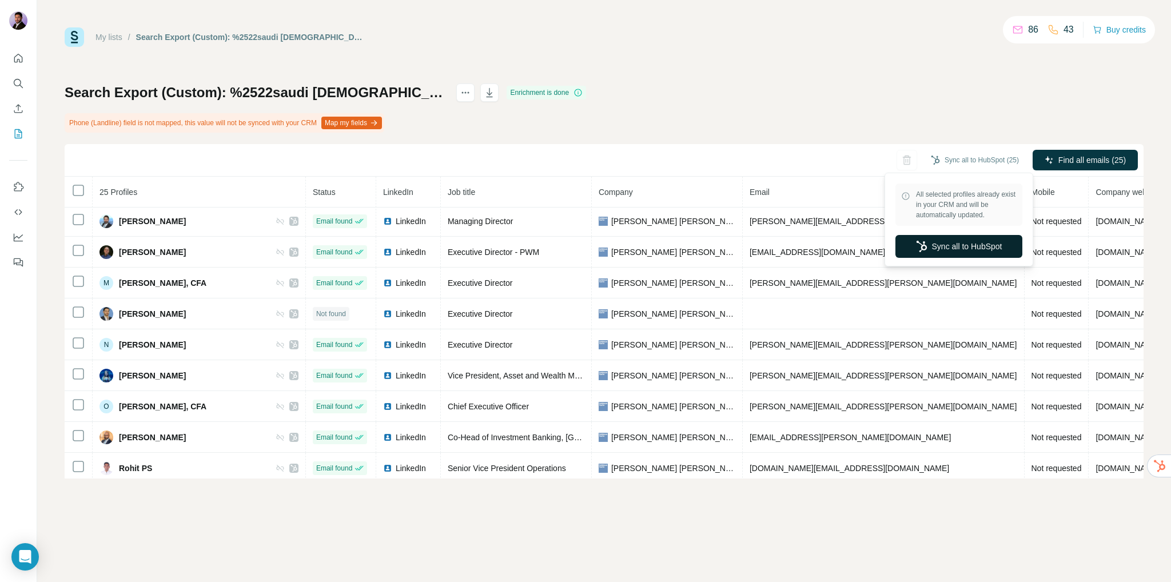
click at [955, 242] on button "Sync all to HubSpot" at bounding box center [958, 246] width 127 height 23
